Goal: Navigation & Orientation: Find specific page/section

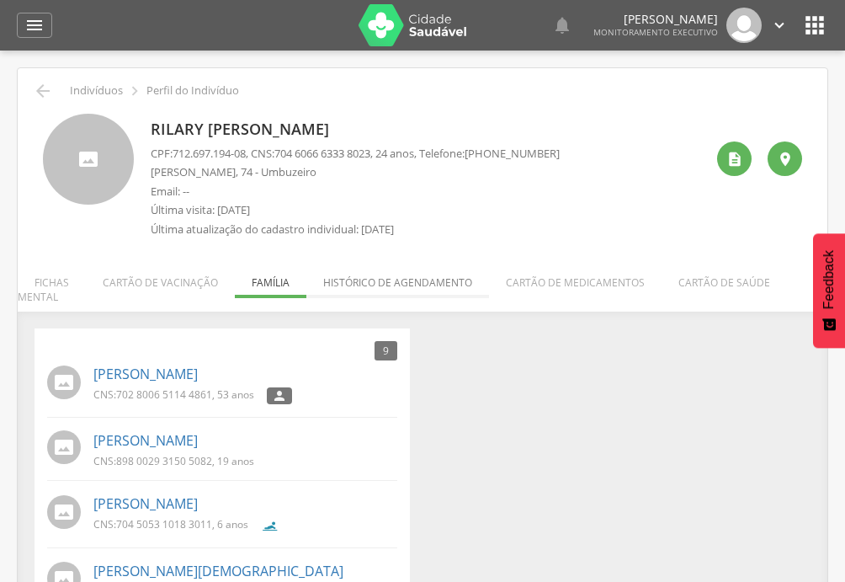
click at [358, 282] on li "Histórico de agendamento" at bounding box center [397, 278] width 183 height 40
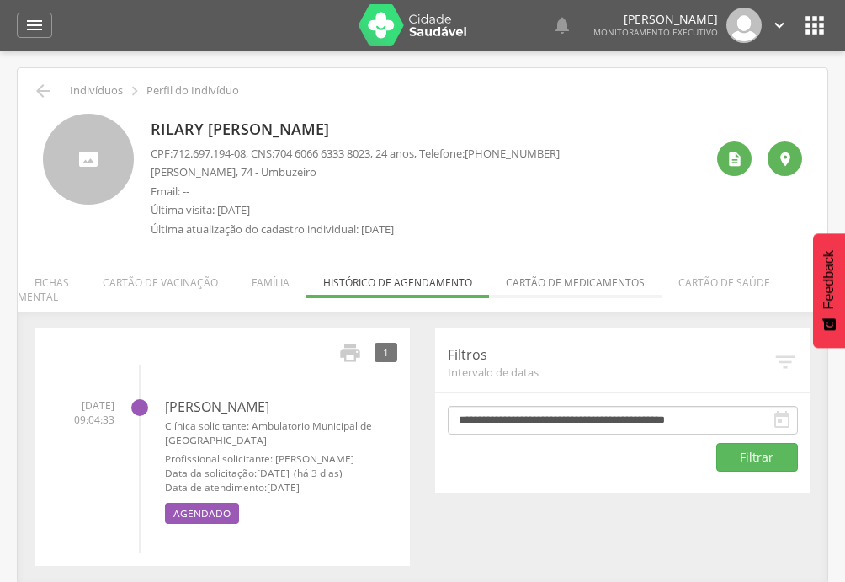
click at [534, 275] on li "Cartão de medicamentos" at bounding box center [575, 278] width 173 height 40
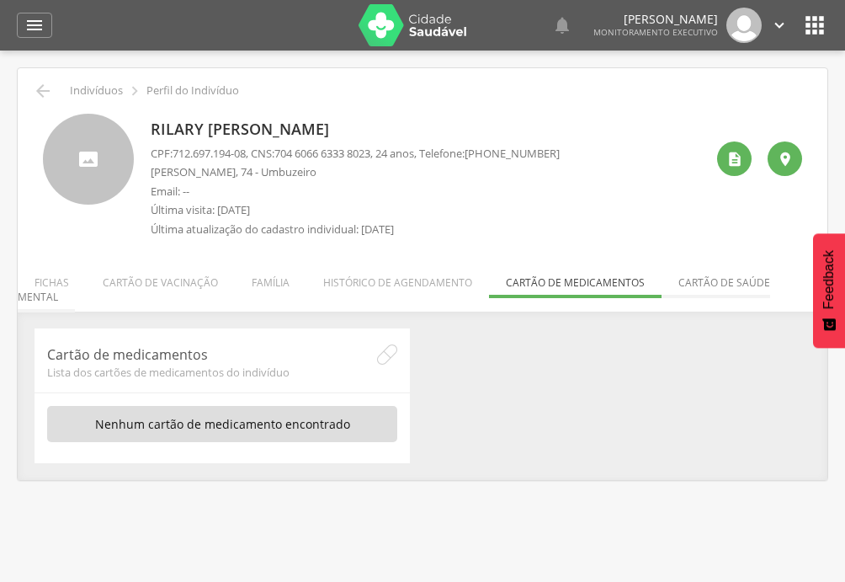
click at [673, 285] on li "Cartão de saúde mental" at bounding box center [394, 285] width 752 height 54
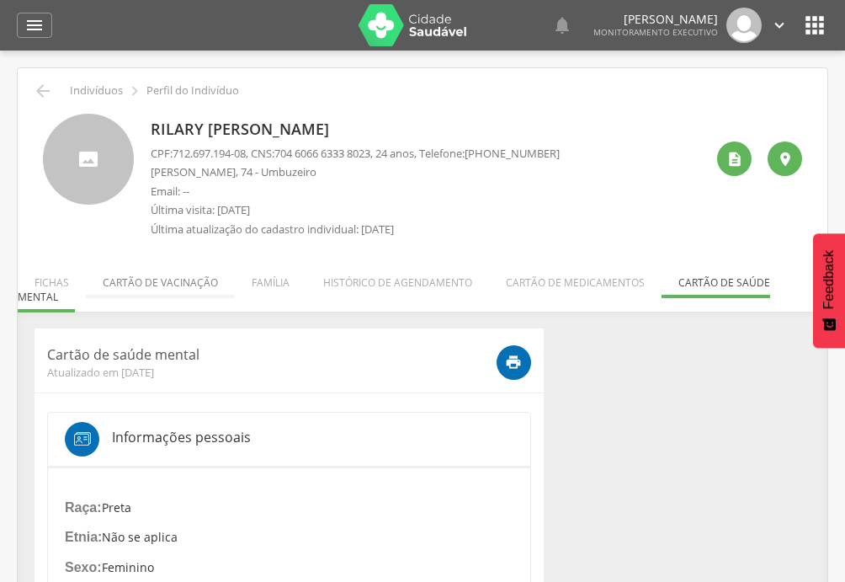
click at [148, 284] on li "Cartão de vacinação" at bounding box center [160, 278] width 149 height 40
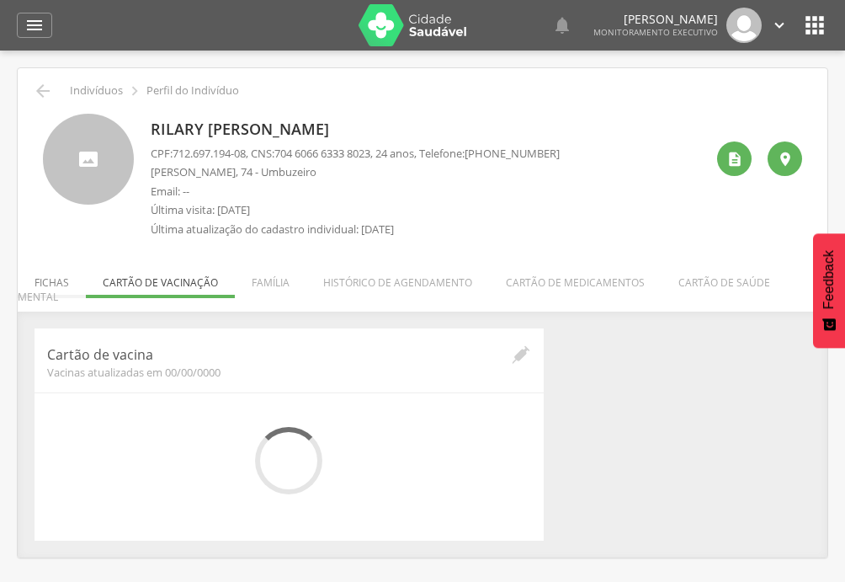
click at [46, 279] on li "Fichas" at bounding box center [52, 278] width 68 height 40
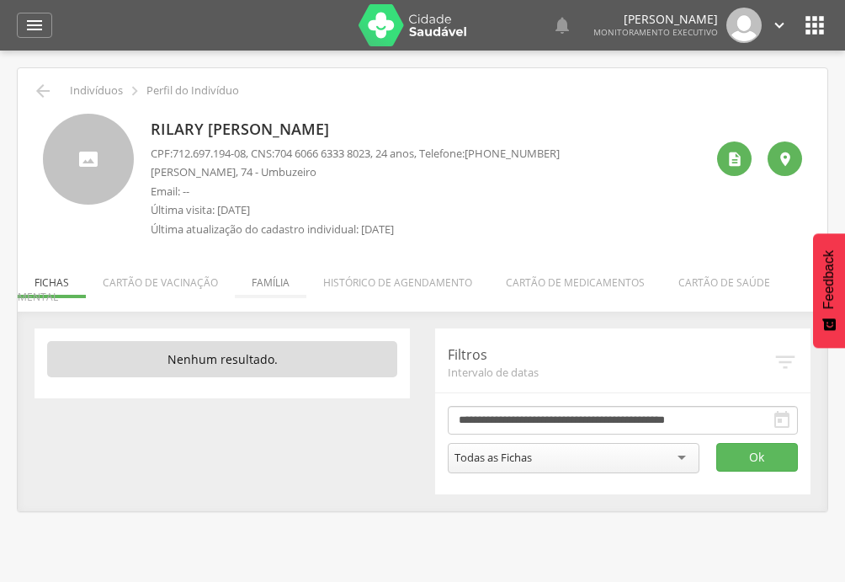
click at [284, 281] on li "Família" at bounding box center [271, 278] width 72 height 40
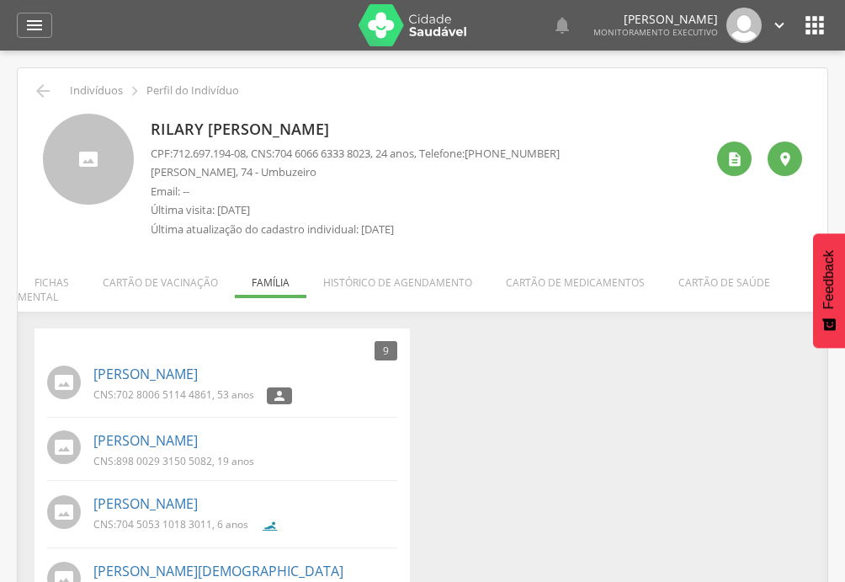
drag, startPoint x: 190, startPoint y: 380, endPoint x: 237, endPoint y: 385, distance: 46.6
click at [193, 387] on span "702 8006 5114 4861" at bounding box center [164, 394] width 96 height 14
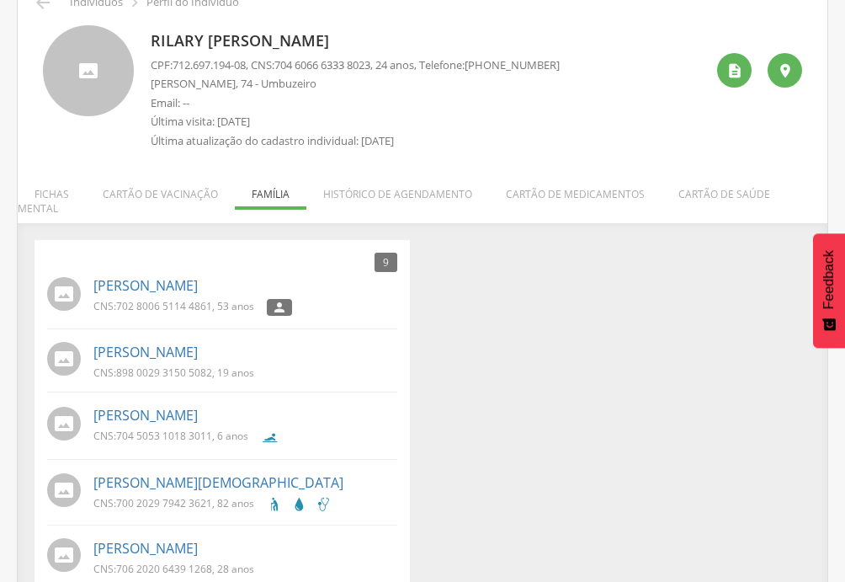
click at [304, 365] on div "CNS: 898 0029 3150 5082 , 19 anos" at bounding box center [245, 374] width 304 height 18
click at [261, 338] on div "[PERSON_NAME] CNS: 898 0029 3150 5082 , 19 anos" at bounding box center [245, 360] width 304 height 45
click at [274, 375] on li "[PERSON_NAME] CNS: 898 0029 3150 5082 , 19 anos" at bounding box center [222, 365] width 350 height 55
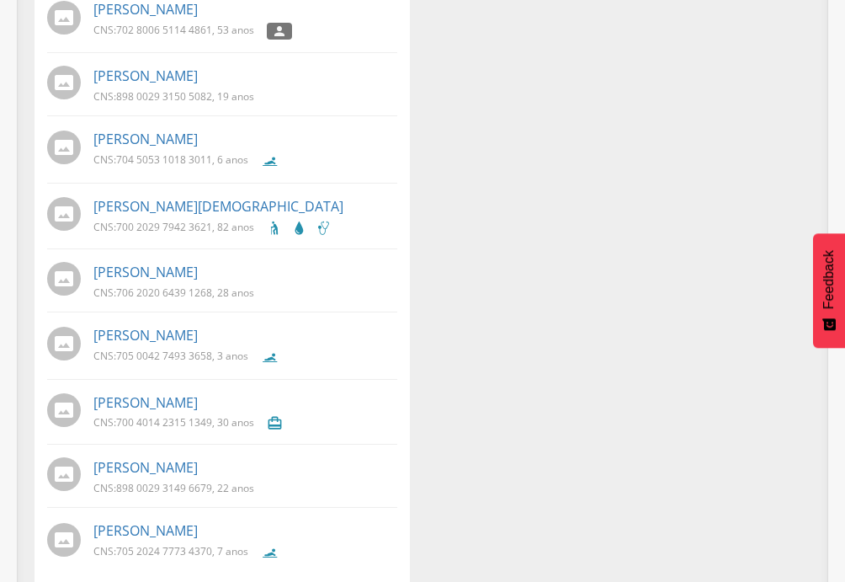
scroll to position [367, 0]
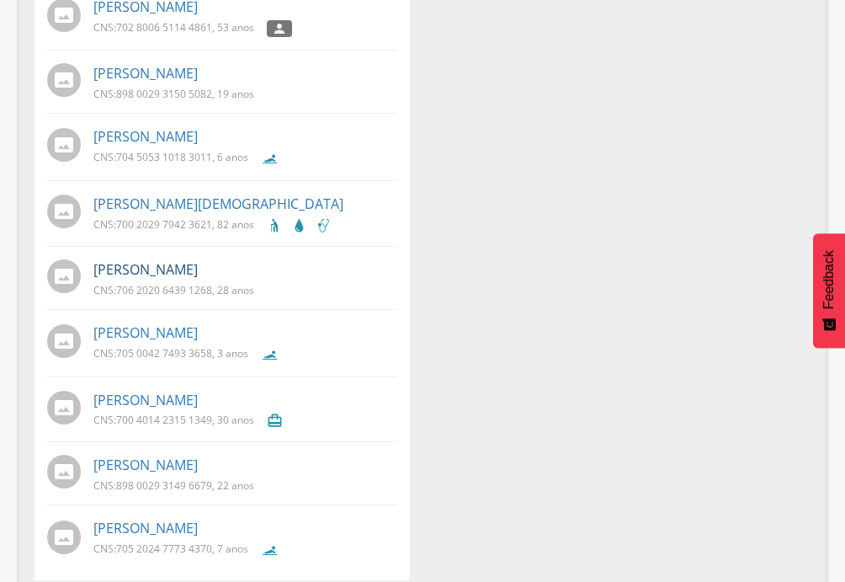
click at [163, 261] on link "[PERSON_NAME]" at bounding box center [145, 269] width 104 height 19
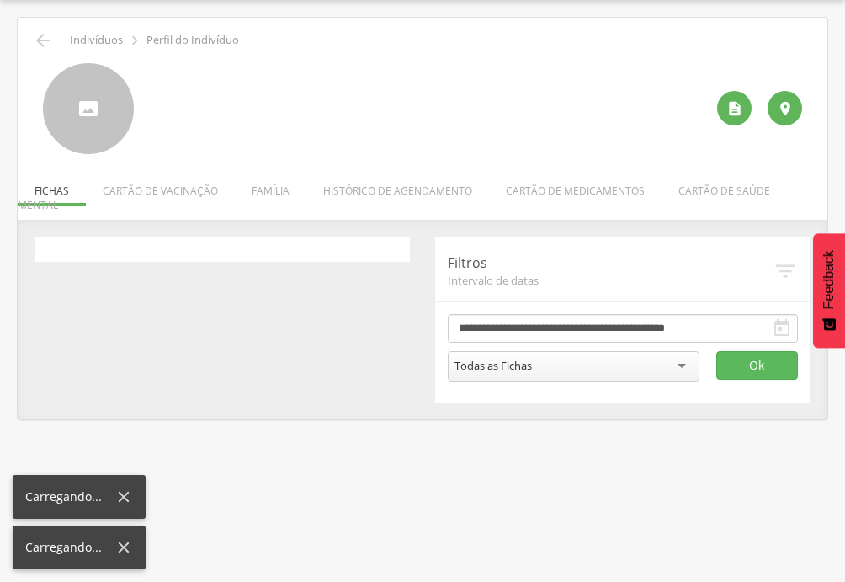
scroll to position [51, 0]
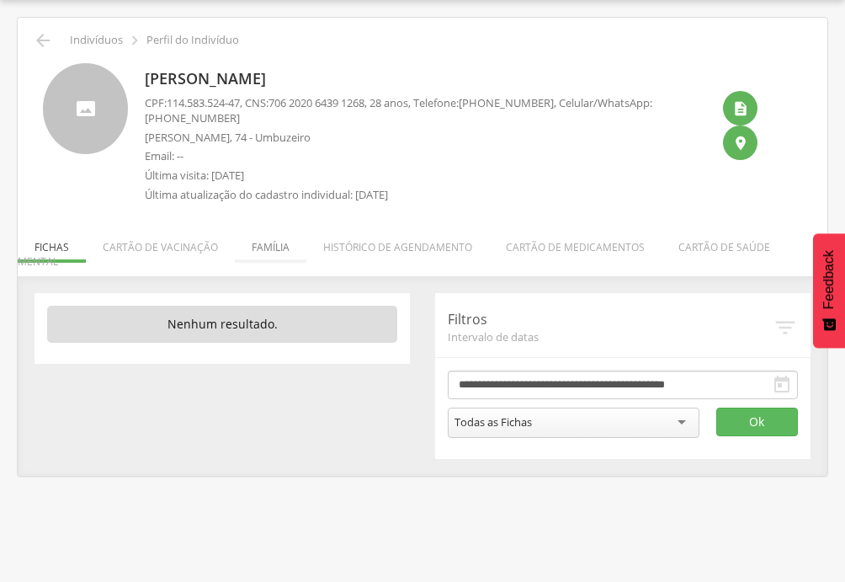
click at [286, 251] on li "Família" at bounding box center [271, 243] width 72 height 40
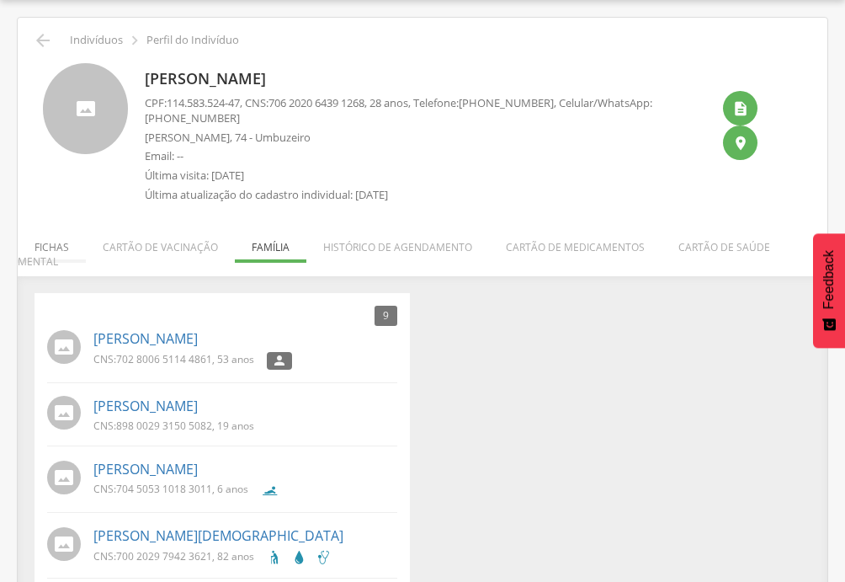
click at [54, 241] on li "Fichas" at bounding box center [52, 243] width 68 height 40
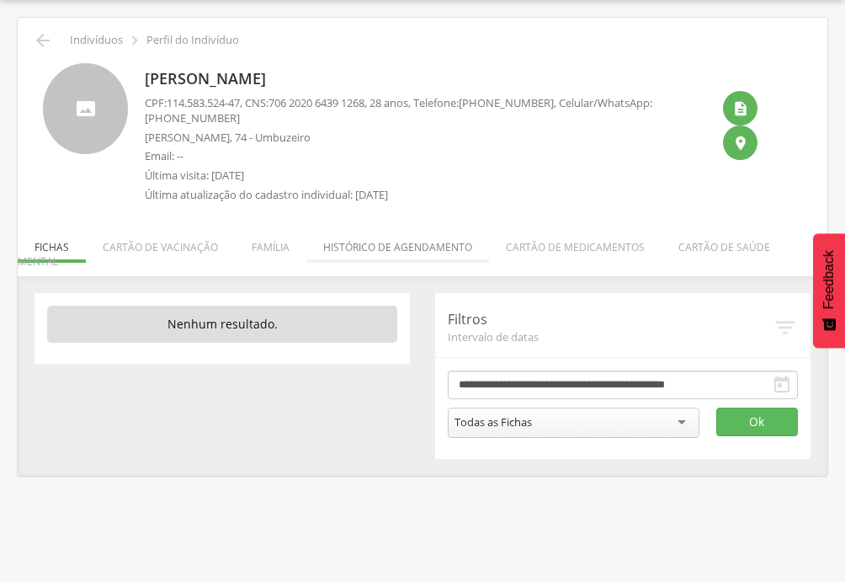
click at [374, 255] on li "Histórico de agendamento" at bounding box center [397, 243] width 183 height 40
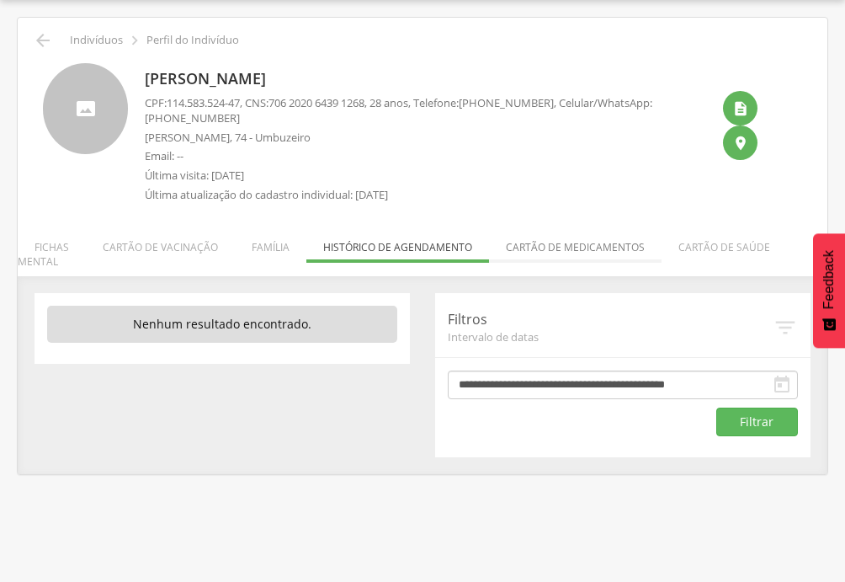
click at [565, 252] on li "Cartão de medicamentos" at bounding box center [575, 243] width 173 height 40
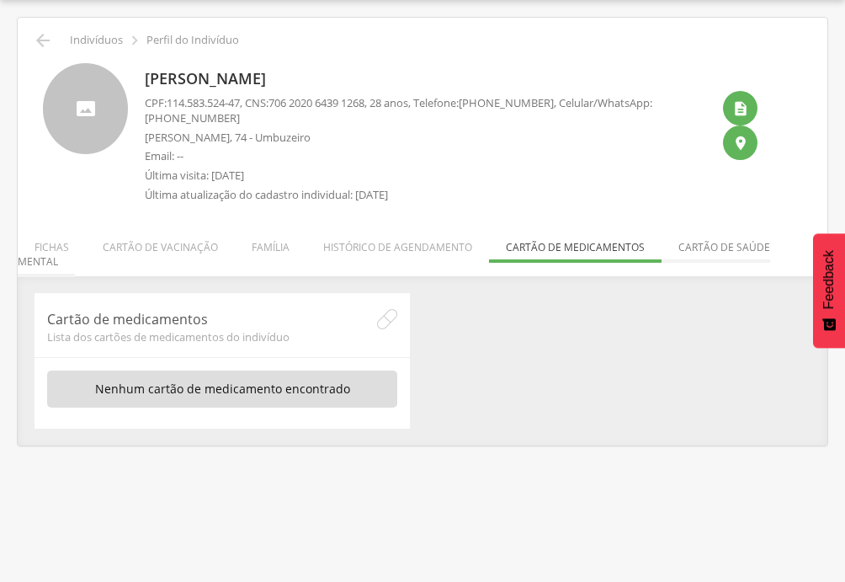
click at [705, 260] on li "Cartão de saúde mental" at bounding box center [394, 250] width 752 height 54
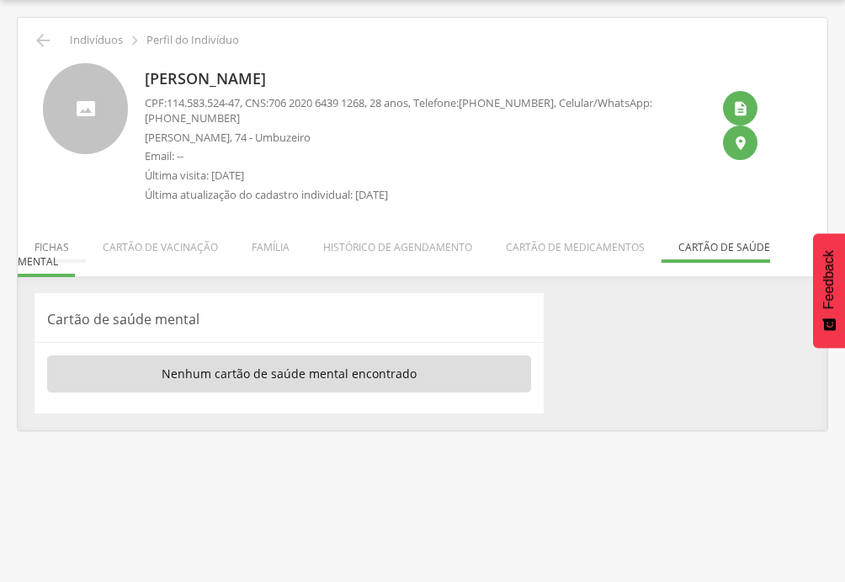
click at [53, 254] on li "Fichas" at bounding box center [52, 243] width 68 height 40
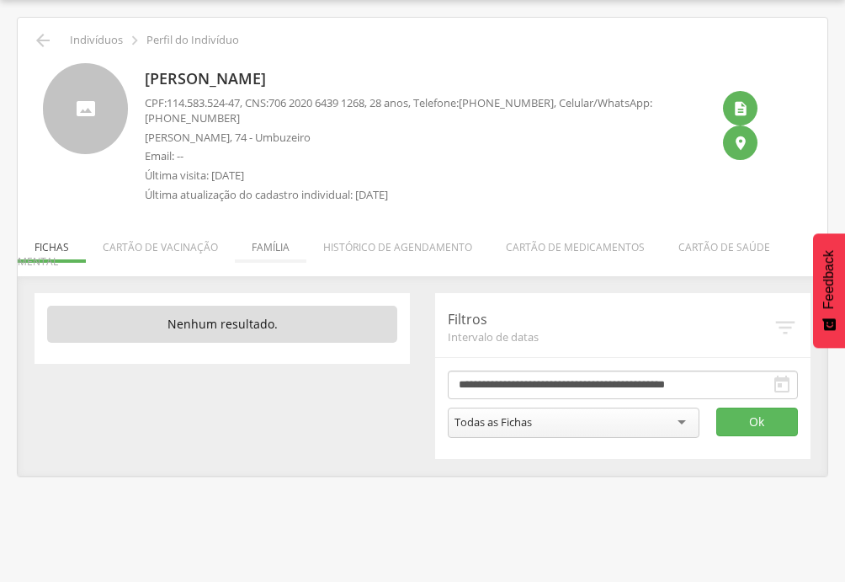
click at [271, 258] on li "Família" at bounding box center [271, 243] width 72 height 40
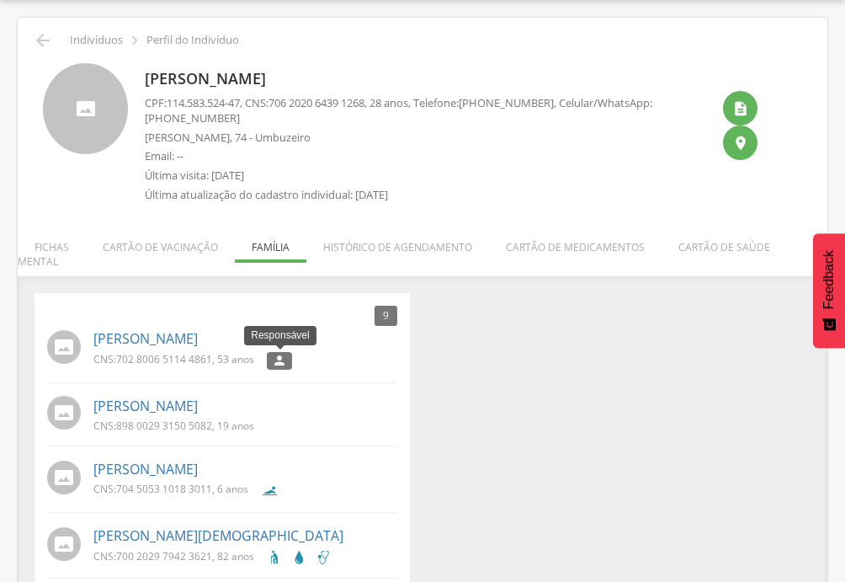
click at [283, 354] on icon "" at bounding box center [279, 360] width 15 height 12
click at [397, 234] on li "Histórico de agendamento" at bounding box center [397, 243] width 183 height 40
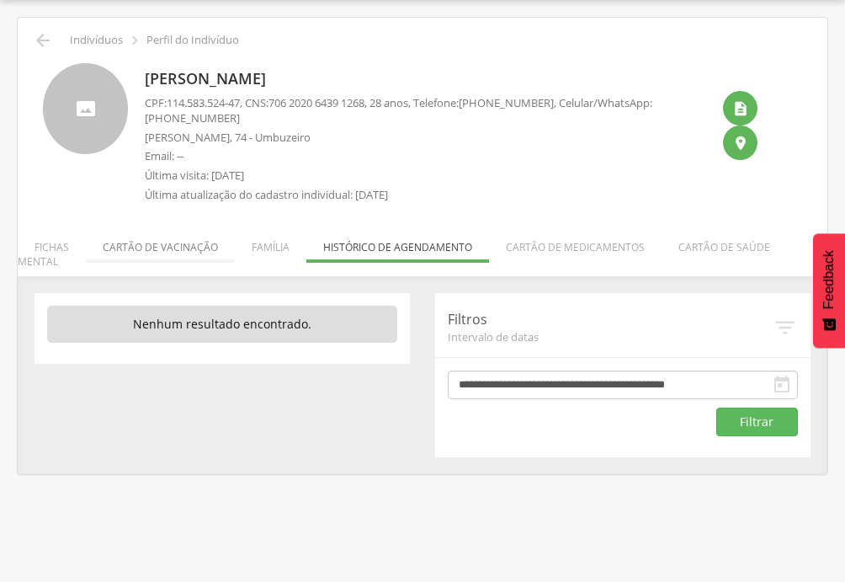
click at [155, 233] on li "Cartão de vacinação" at bounding box center [160, 243] width 149 height 40
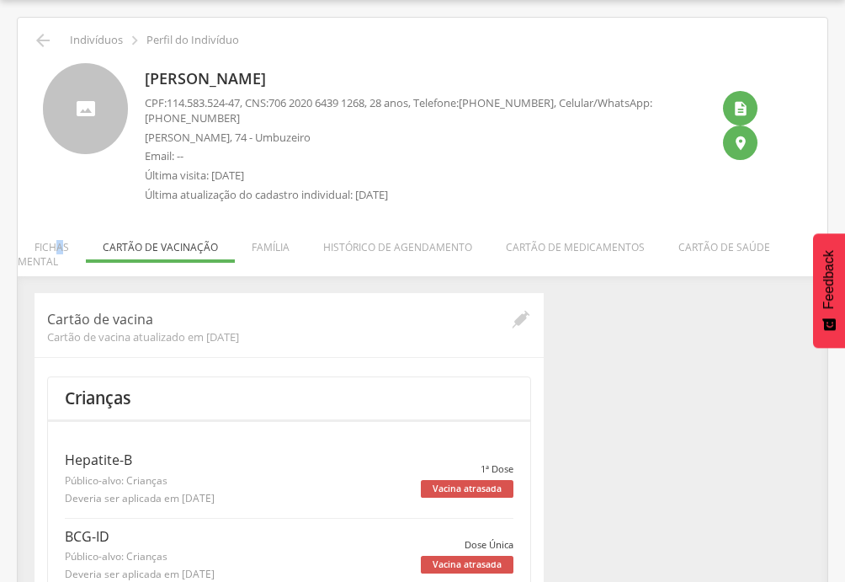
click at [56, 252] on li "Fichas" at bounding box center [52, 243] width 68 height 40
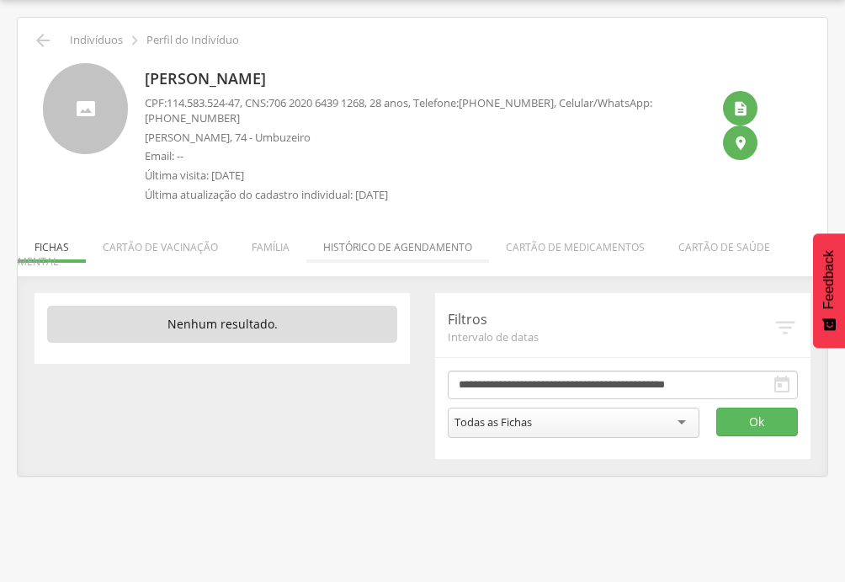
click at [396, 262] on li "Histórico de agendamento" at bounding box center [397, 243] width 183 height 40
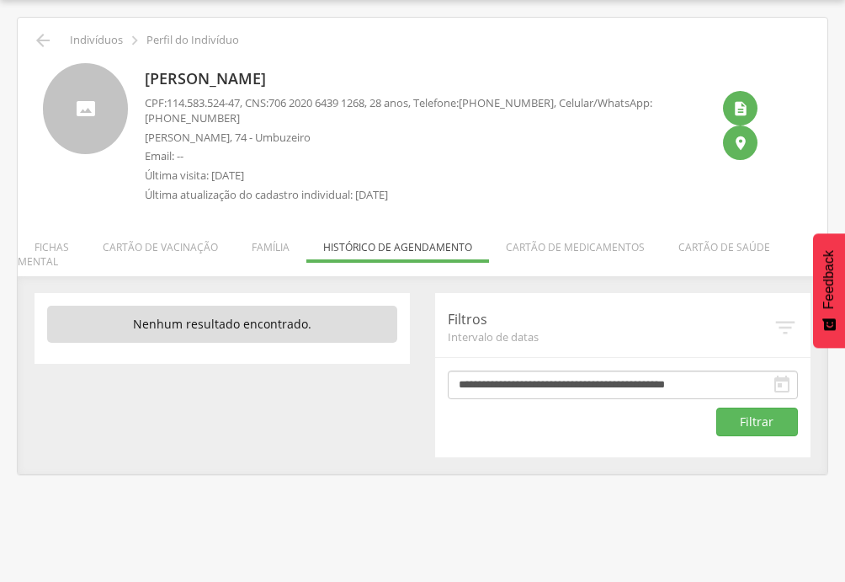
click at [399, 204] on div "CPF: 114.583.524-47 , CNS: [PHONE_NUMBER] , 28 anos, Telefone: [PHONE_NUMBER] ,…" at bounding box center [428, 152] width 566 height 115
